Goal: Task Accomplishment & Management: Manage account settings

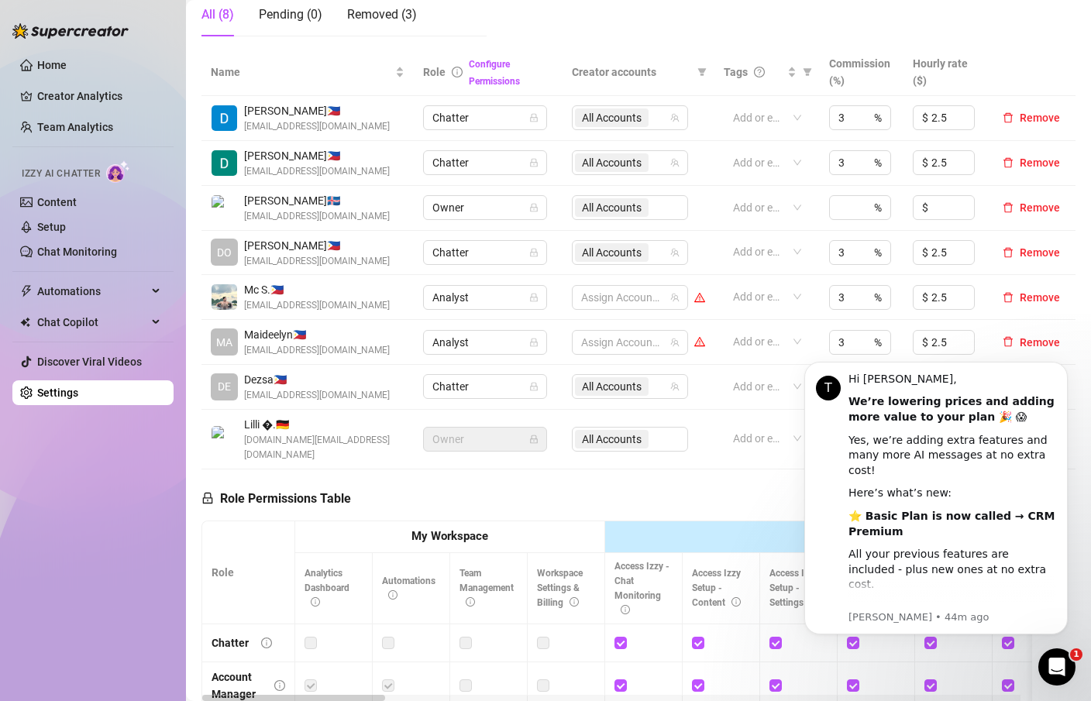
scroll to position [288, 0]
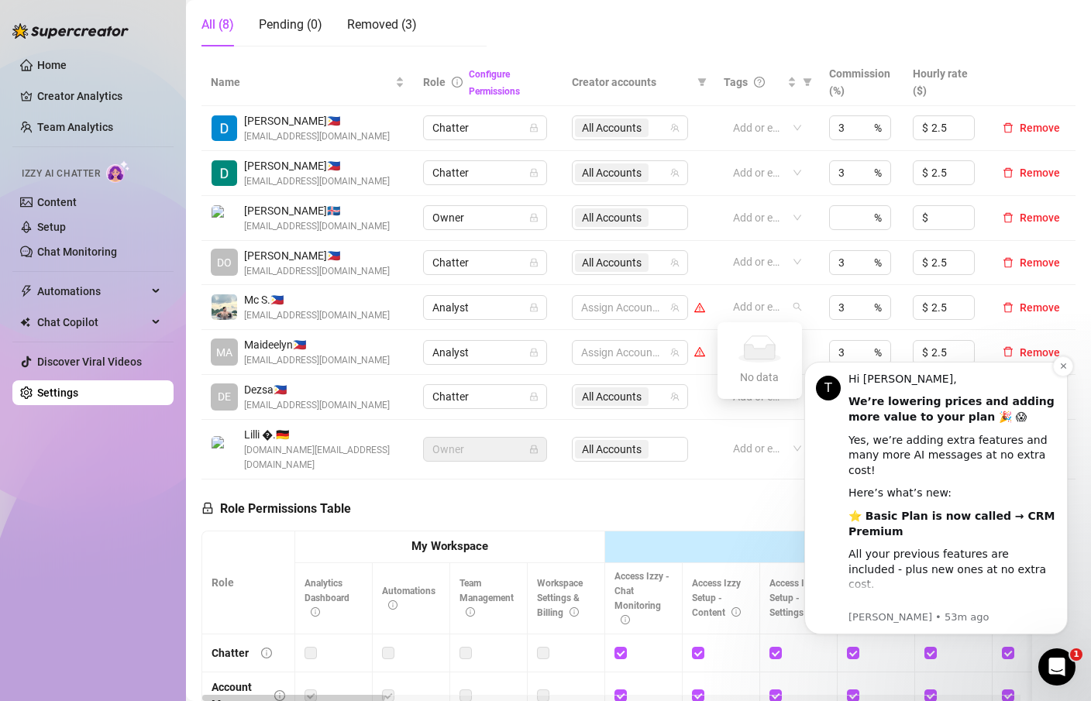
click at [890, 456] on div "Yes, we’re adding extra features and many more AI messages at no extra cost!" at bounding box center [952, 456] width 208 height 46
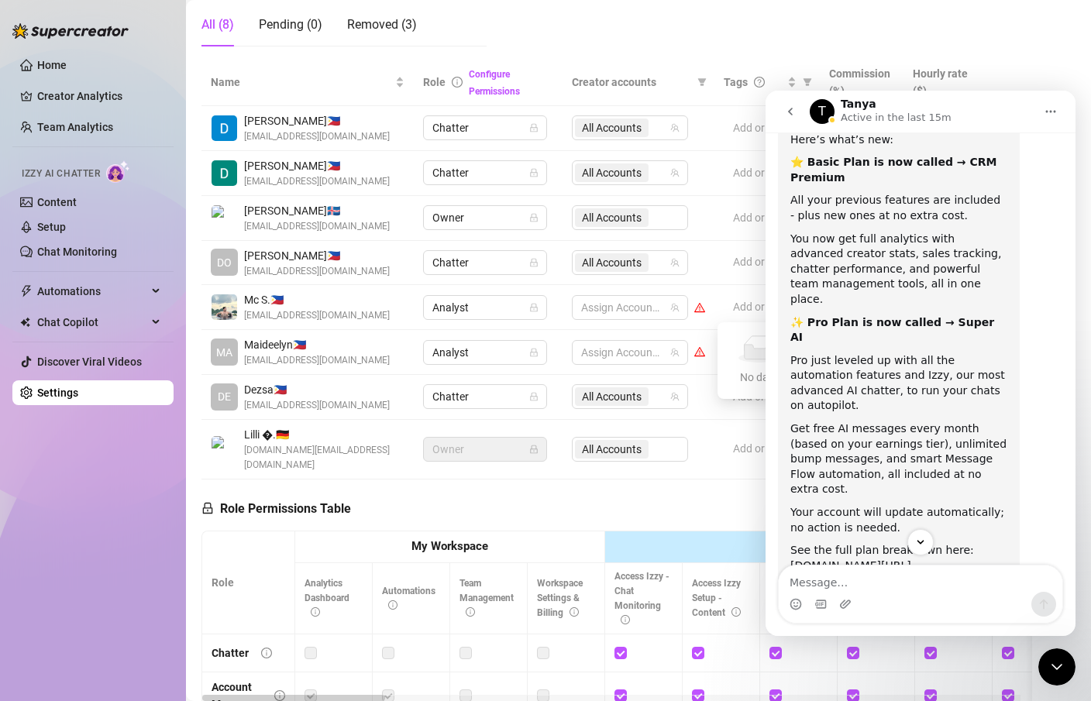
scroll to position [191, 0]
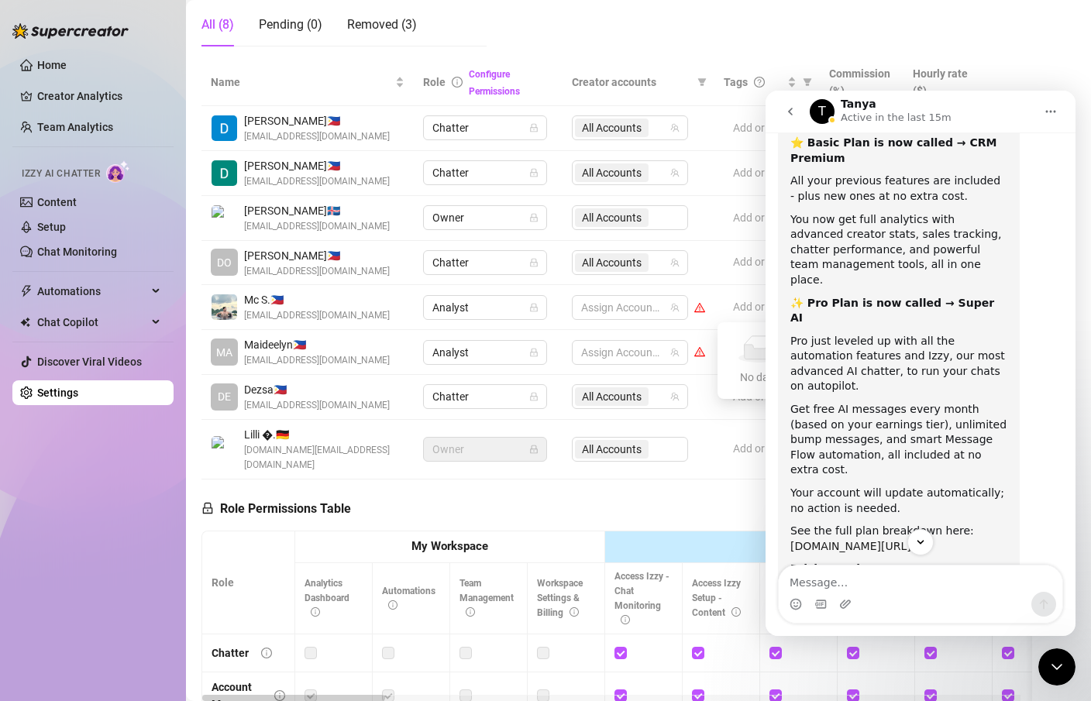
click at [903, 540] on link "[DOMAIN_NAME][URL]" at bounding box center [850, 546] width 121 height 12
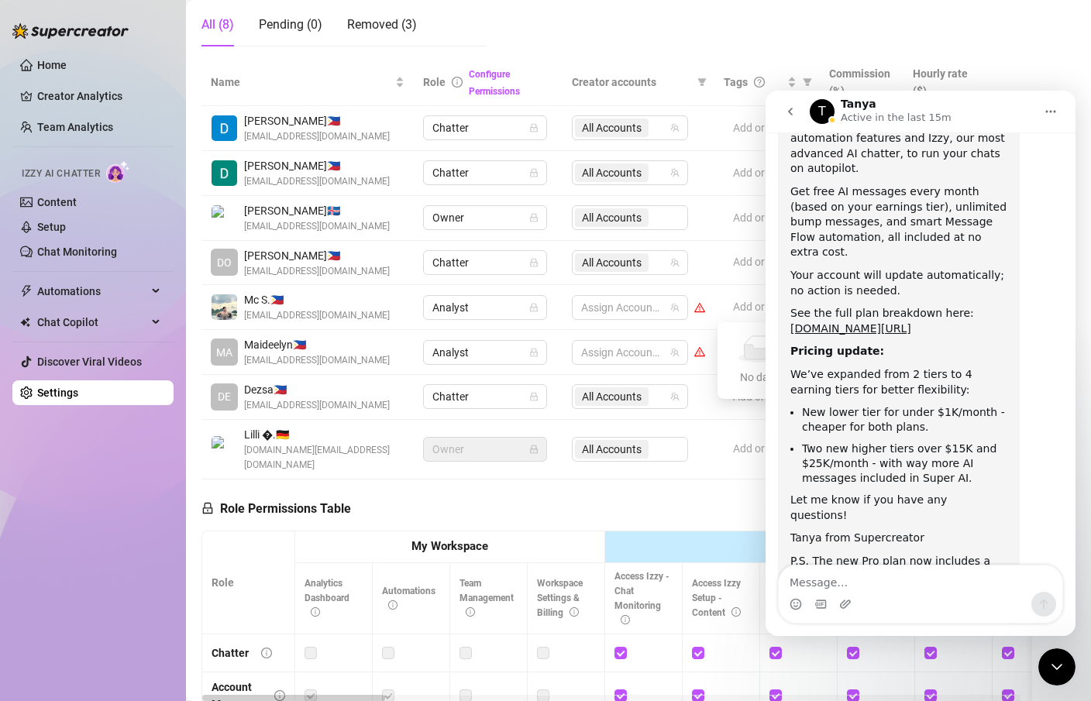
scroll to position [408, 0]
click at [704, 480] on div "Role Permissions Table Role My Workspace Izzy AI OnlyFans Side Menu OnlyFans Ch…" at bounding box center [616, 703] width 831 height 446
click at [770, 112] on nav "T Tanya Active in the last 15m" at bounding box center [920, 112] width 310 height 42
click at [773, 112] on nav "T Tanya Active in the last 15m" at bounding box center [920, 112] width 310 height 42
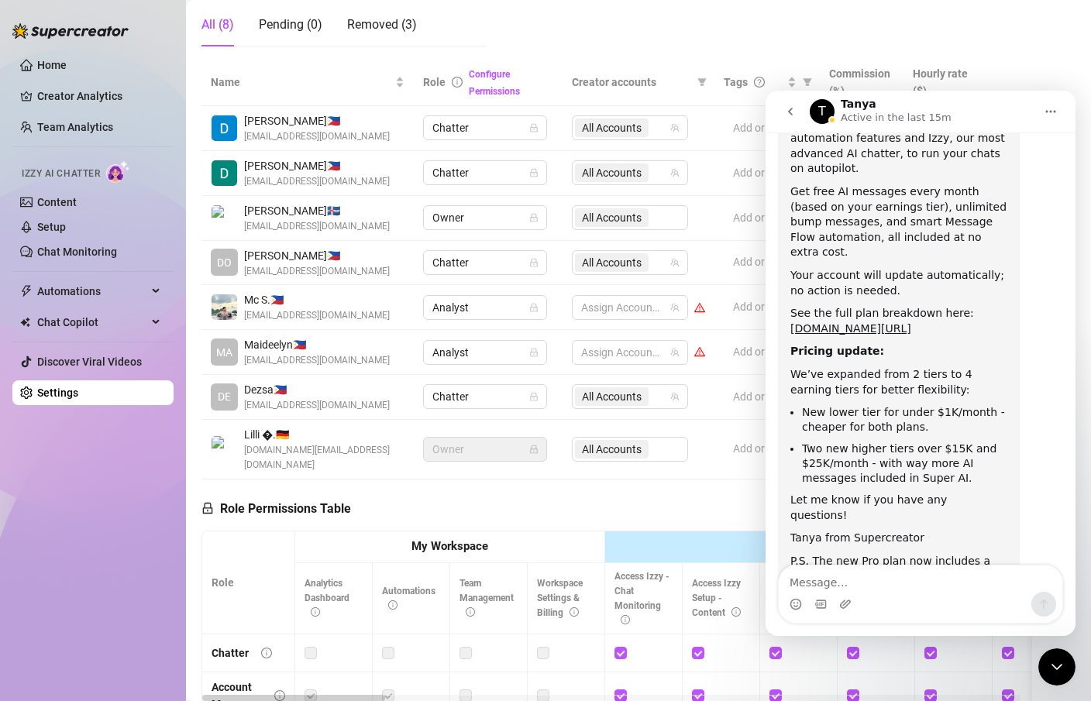
click at [777, 111] on button "go back" at bounding box center [790, 111] width 29 height 29
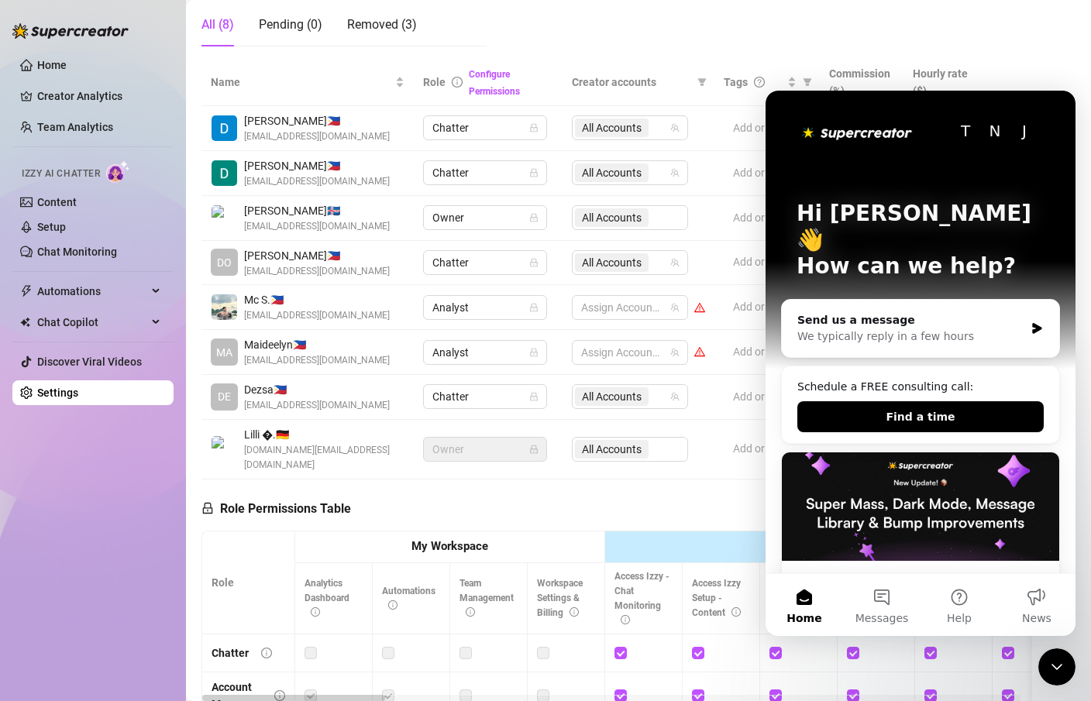
click at [974, 71] on th "Hourly rate ($)" at bounding box center [945, 82] width 84 height 47
drag, startPoint x: 865, startPoint y: 12, endPoint x: 808, endPoint y: 43, distance: 64.9
click at [77, 196] on link "Content" at bounding box center [57, 202] width 40 height 12
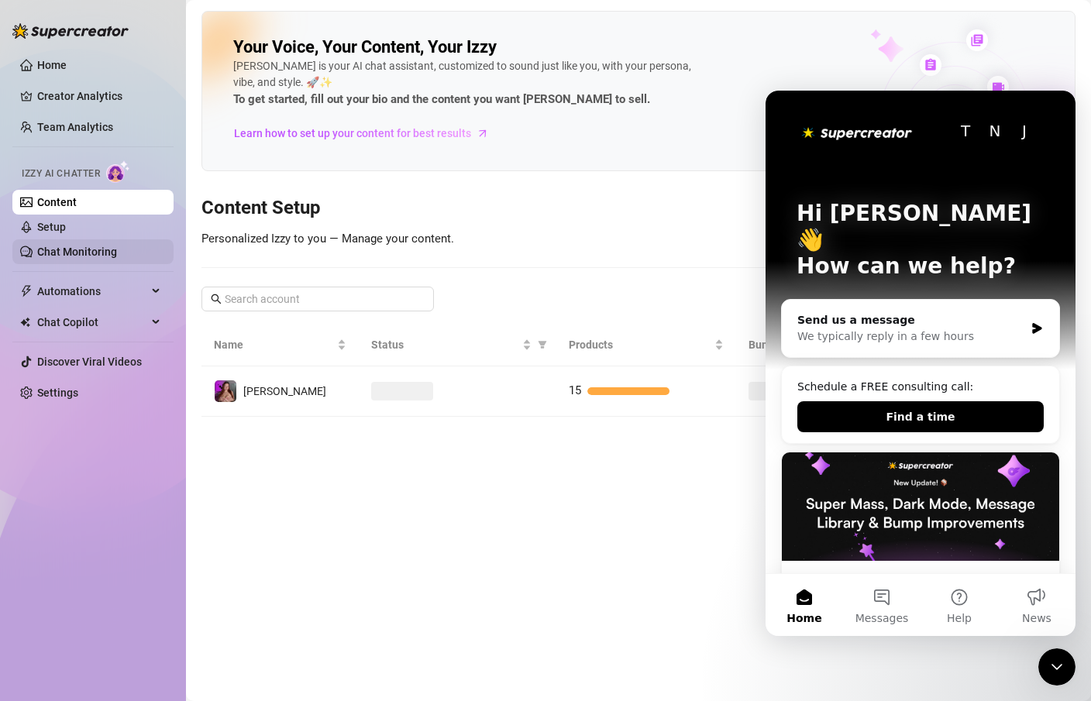
click at [117, 256] on link "Chat Monitoring" at bounding box center [77, 252] width 80 height 12
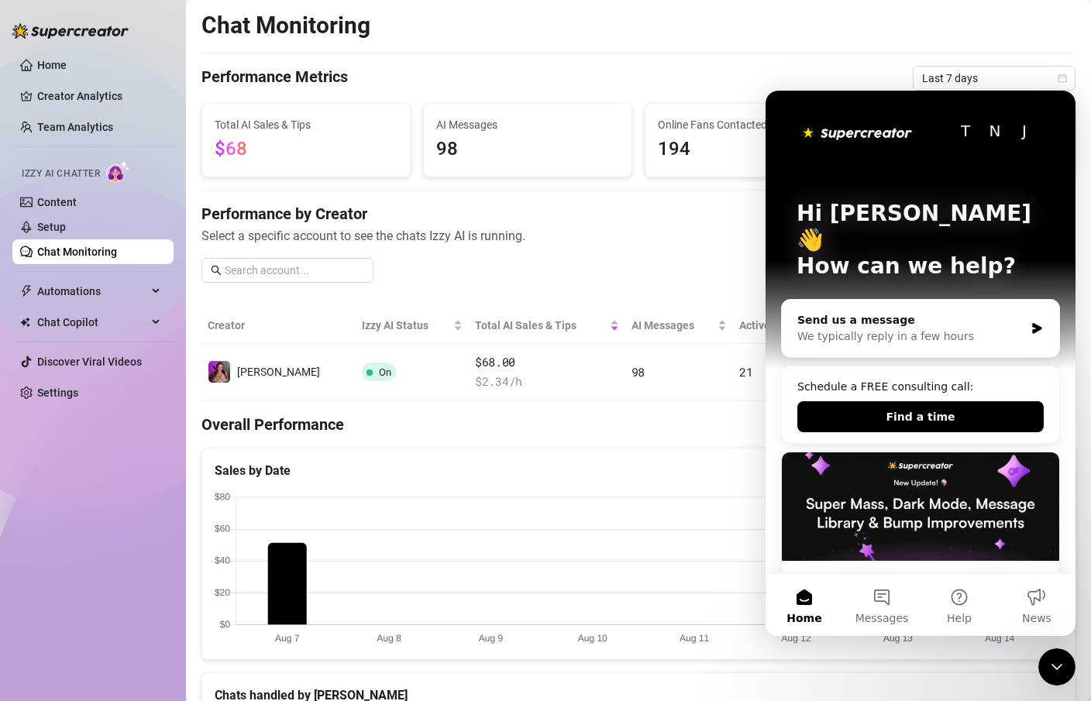
click at [1047, 668] on div "Close Intercom Messenger" at bounding box center [1056, 666] width 37 height 37
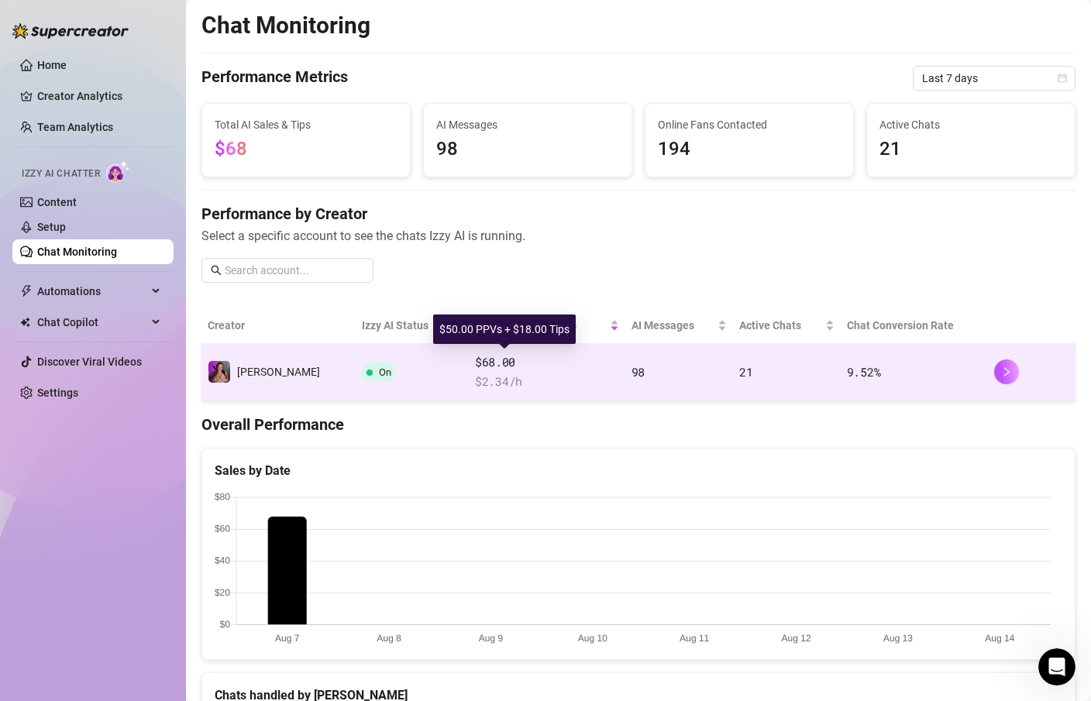
click at [475, 363] on span "$68.00" at bounding box center [547, 362] width 144 height 19
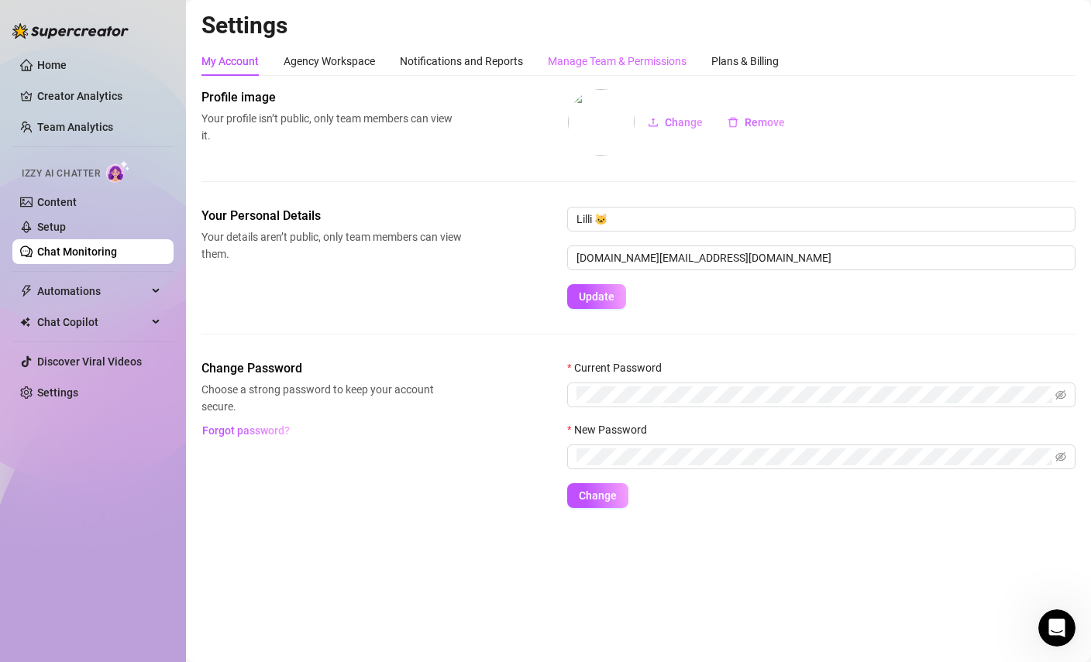
click at [645, 74] on div "Manage Team & Permissions" at bounding box center [617, 60] width 139 height 29
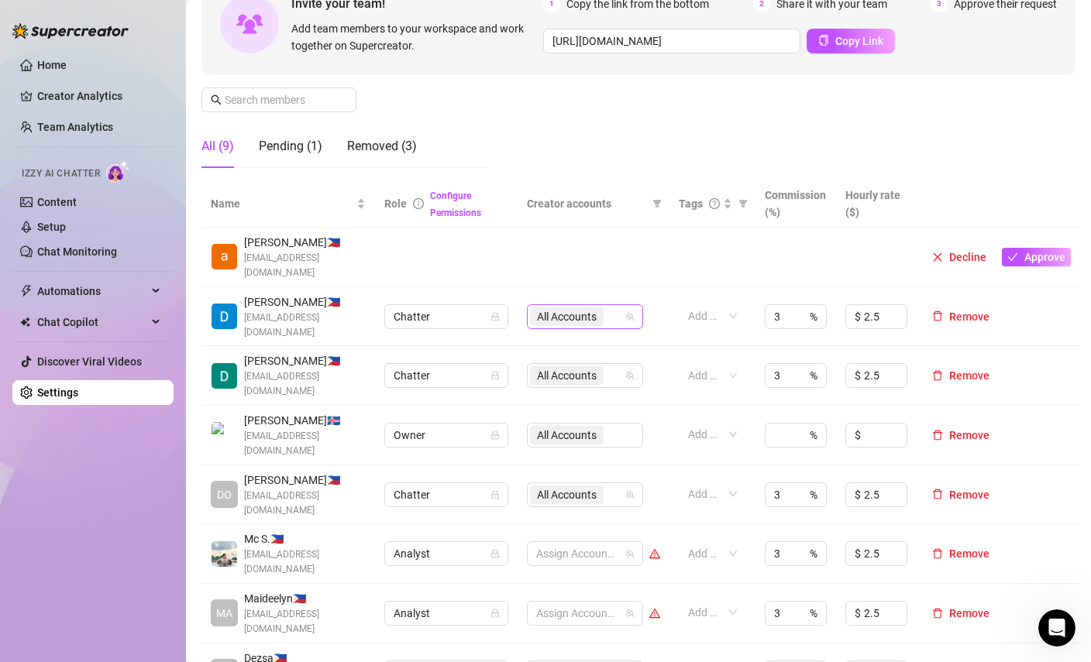
scroll to position [179, 0]
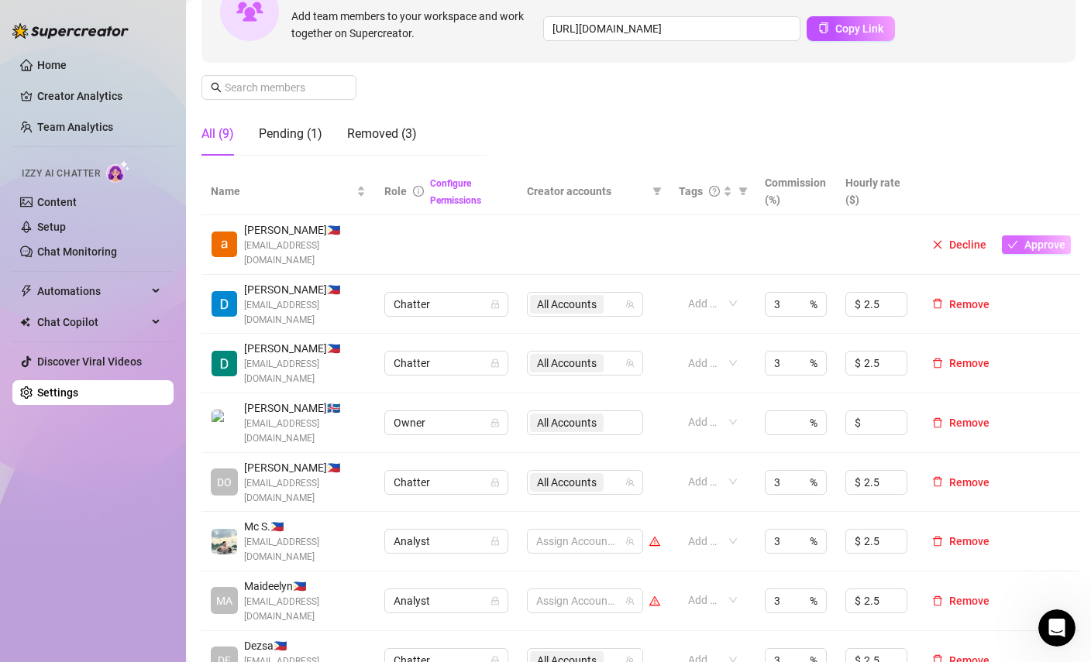
click at [1040, 239] on span "Approve" at bounding box center [1044, 245] width 41 height 12
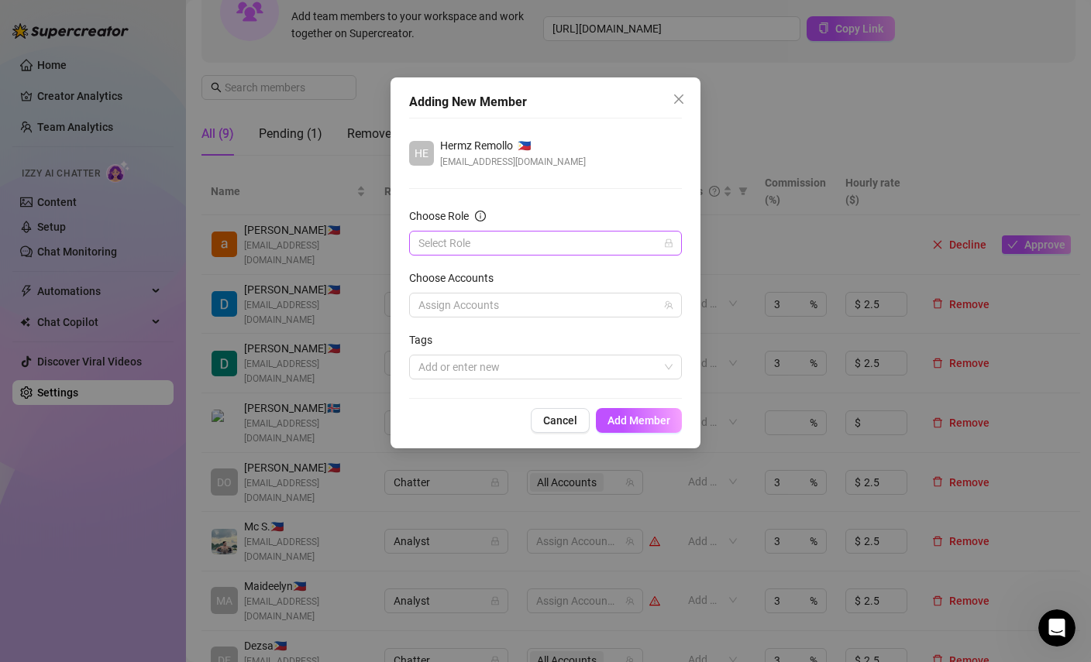
click at [525, 246] on input "Choose Role" at bounding box center [538, 243] width 240 height 23
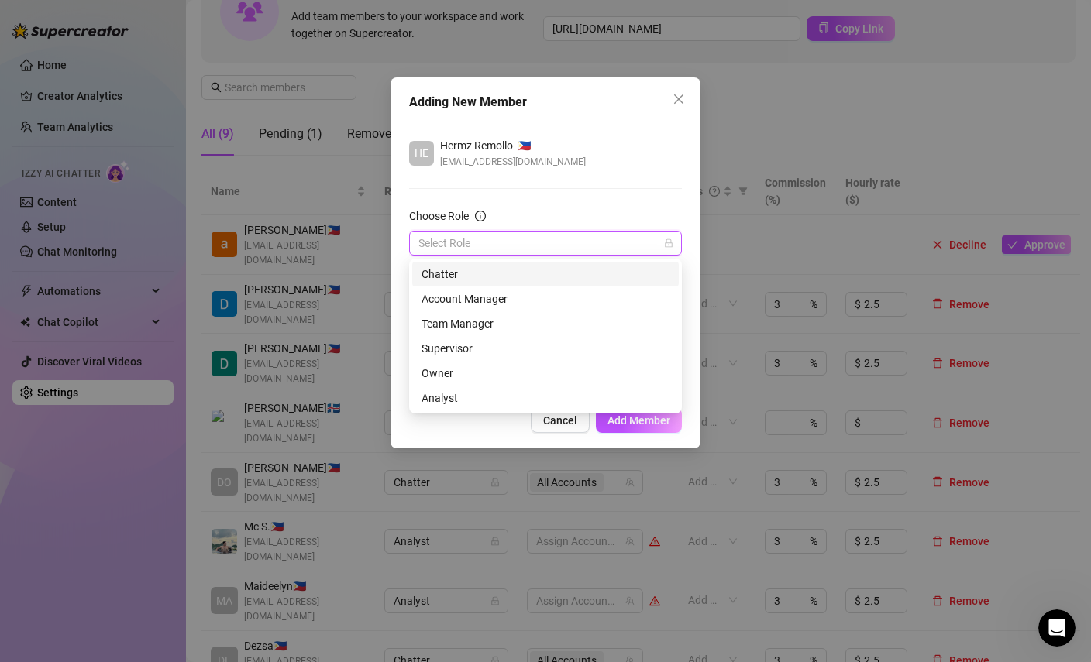
click at [473, 274] on div "Chatter" at bounding box center [545, 274] width 248 height 17
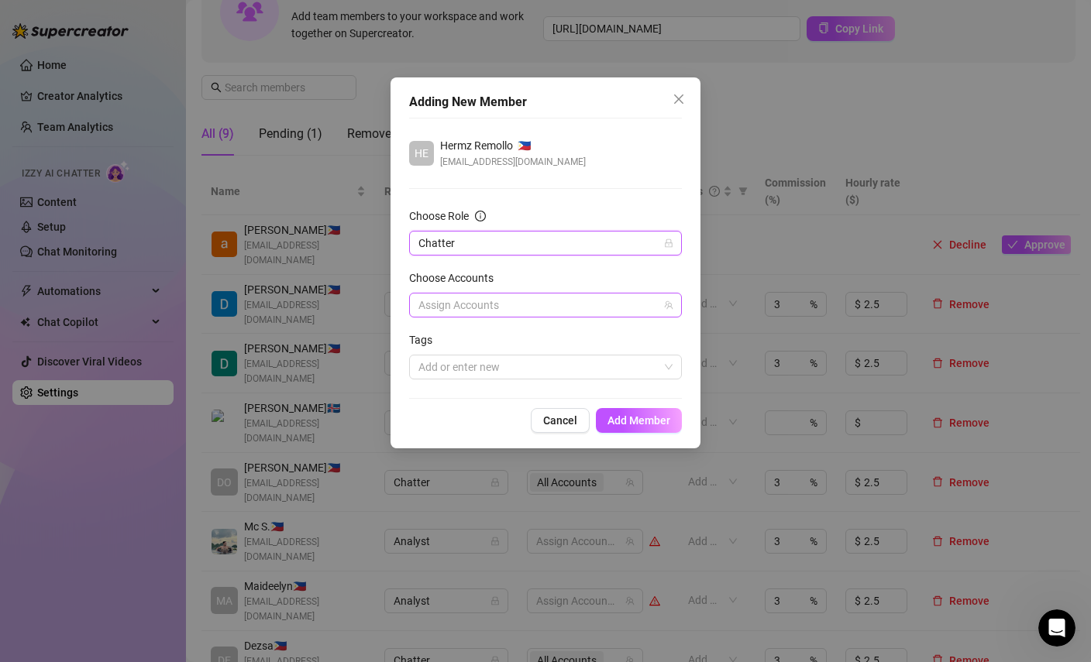
click at [491, 305] on div at bounding box center [537, 305] width 250 height 22
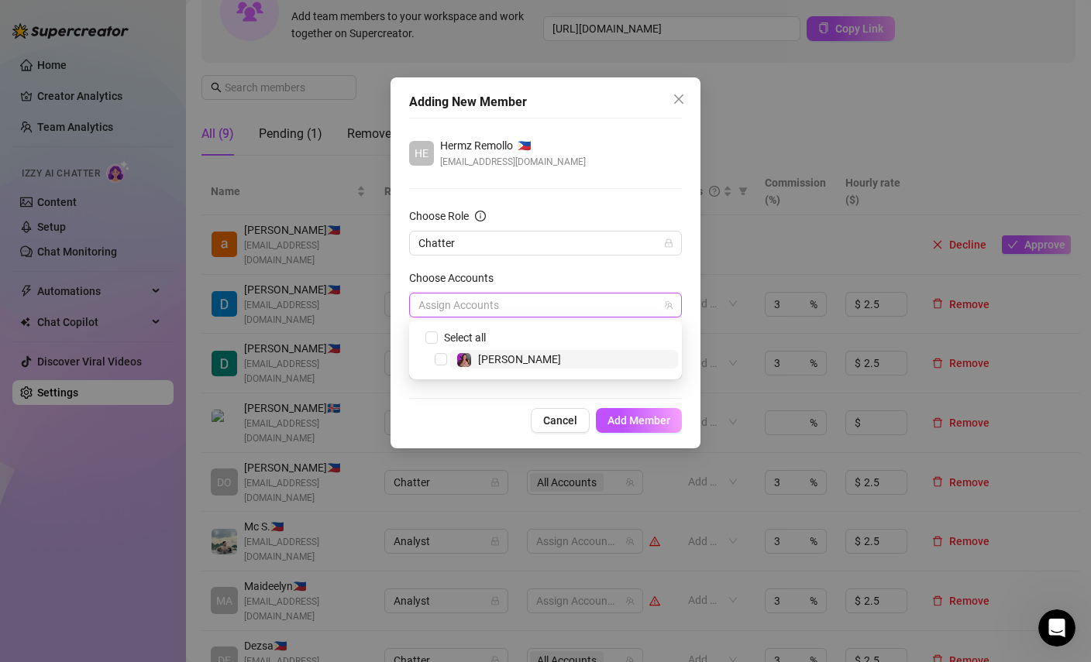
click at [483, 359] on span "allison" at bounding box center [519, 359] width 83 height 12
checkbox input "true"
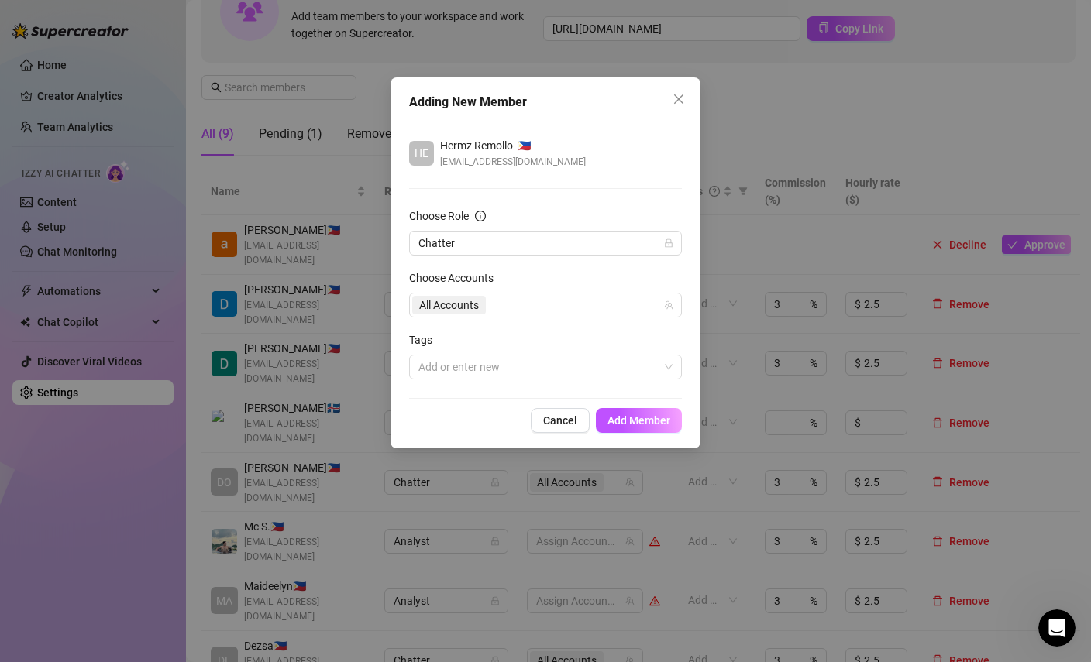
click at [573, 279] on div "Choose Accounts" at bounding box center [545, 281] width 273 height 23
click at [517, 372] on div at bounding box center [537, 367] width 250 height 22
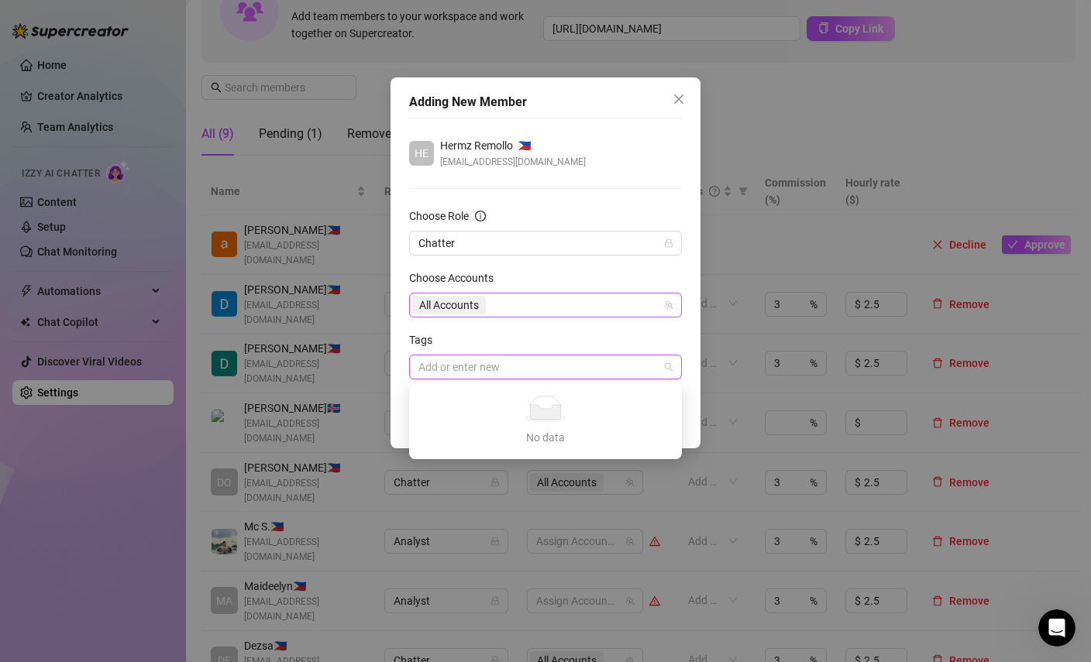
click at [573, 316] on div "All Accounts" at bounding box center [545, 305] width 273 height 25
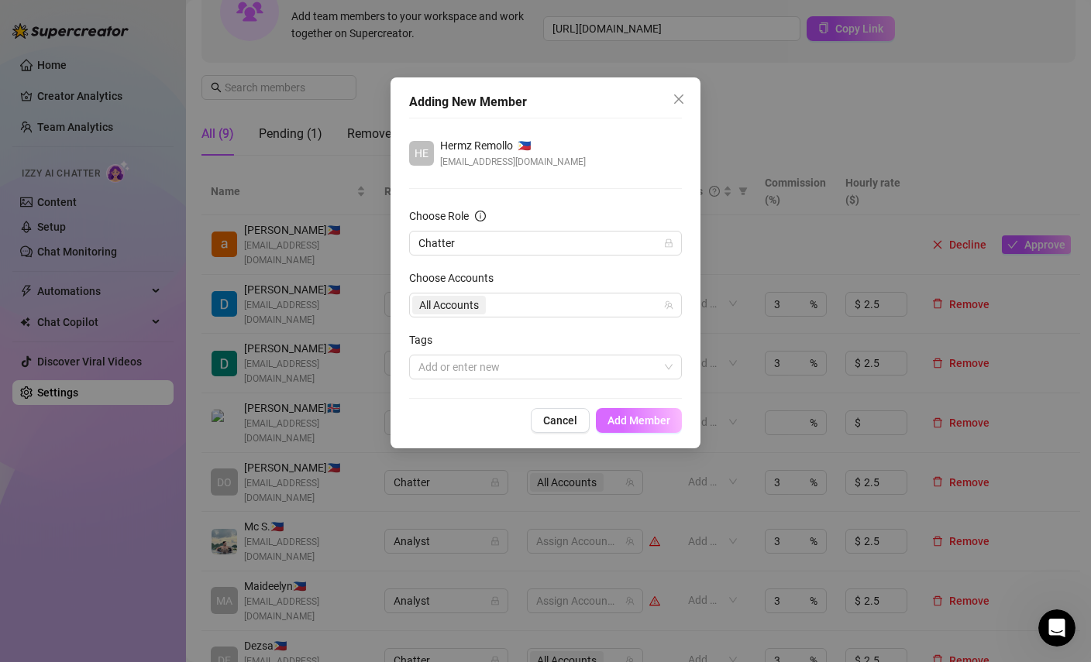
click at [645, 422] on span "Add Member" at bounding box center [638, 420] width 63 height 12
